Goal: Transaction & Acquisition: Book appointment/travel/reservation

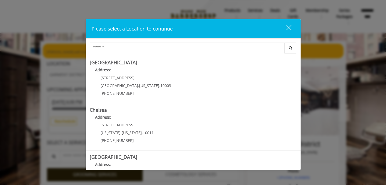
scroll to position [126, 0]
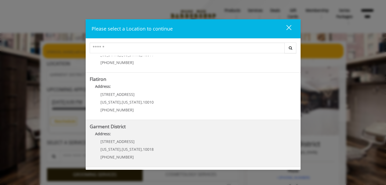
click at [164, 140] on District "Garment District Address: 1400 Broadway New York , New York , 10018 (212) 997-4…" at bounding box center [193, 143] width 207 height 39
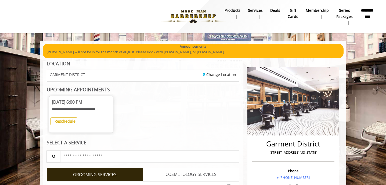
scroll to position [80, 0]
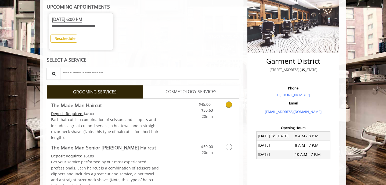
click at [153, 118] on div "Each haircut is a combination of scissors and clippers and includes a great cut…" at bounding box center [105, 129] width 108 height 24
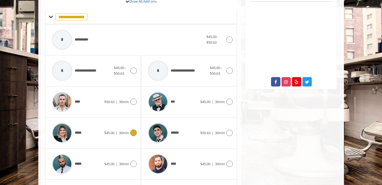
click at [134, 134] on icon at bounding box center [133, 133] width 6 height 6
